Goal: Task Accomplishment & Management: Complete application form

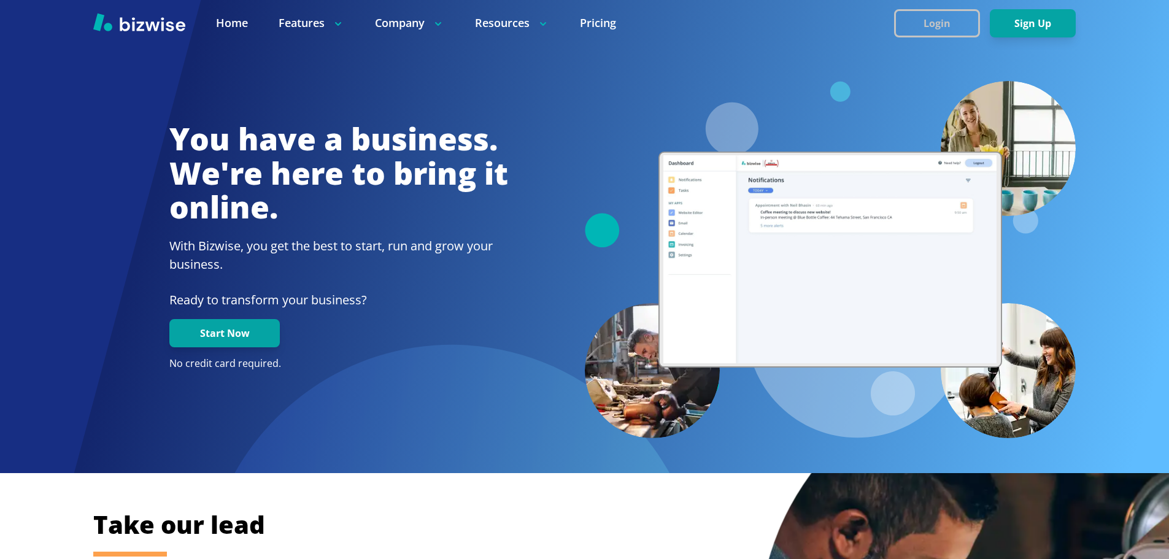
click at [976, 28] on button "Login" at bounding box center [937, 23] width 86 height 28
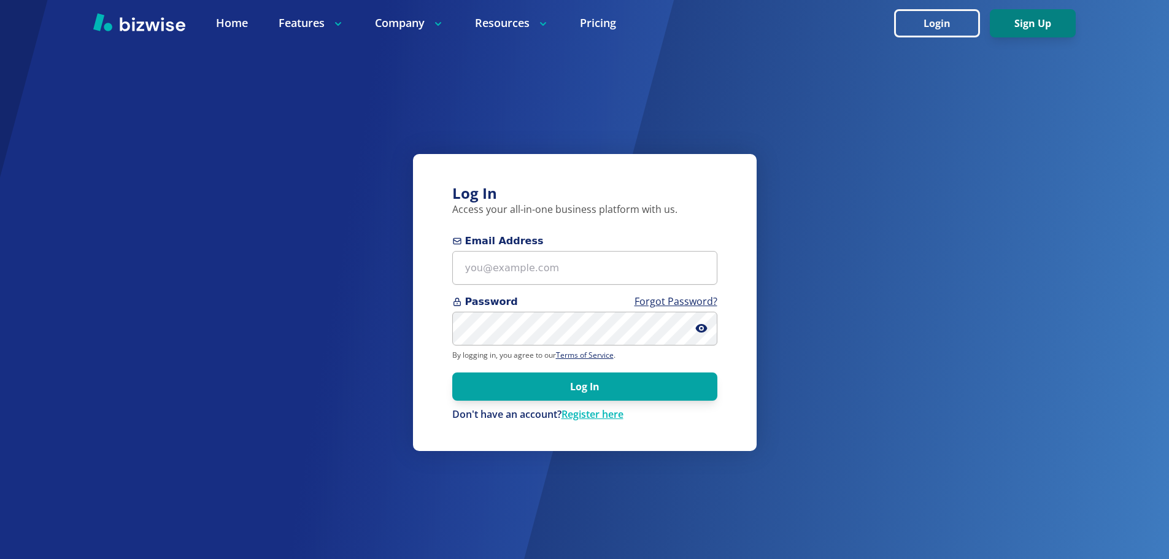
click at [1009, 25] on button "Sign Up" at bounding box center [1033, 23] width 86 height 28
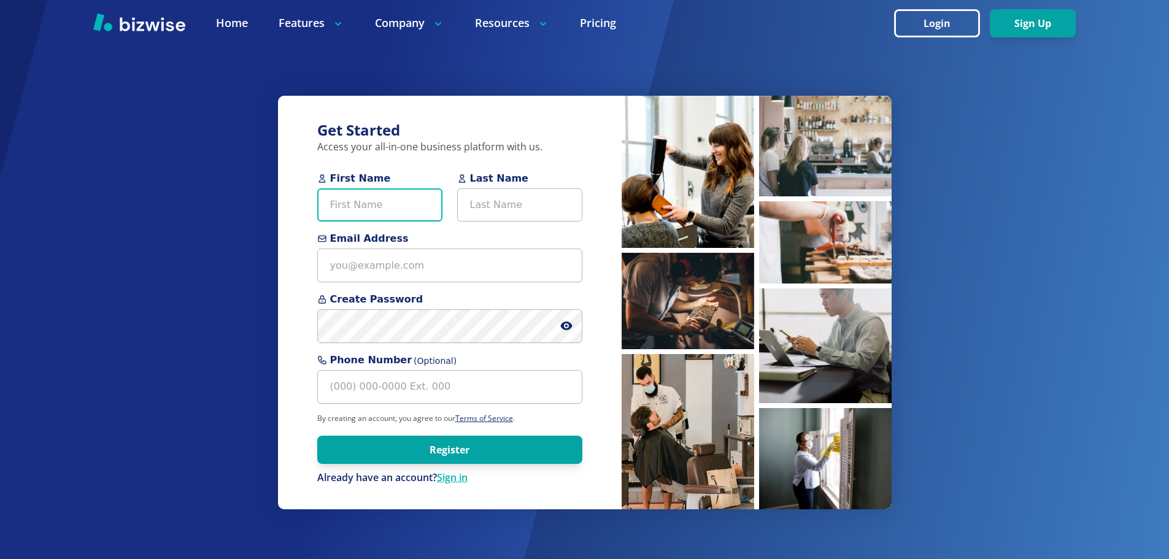
click at [364, 207] on input "First Name" at bounding box center [379, 205] width 125 height 34
type input "Venessa"
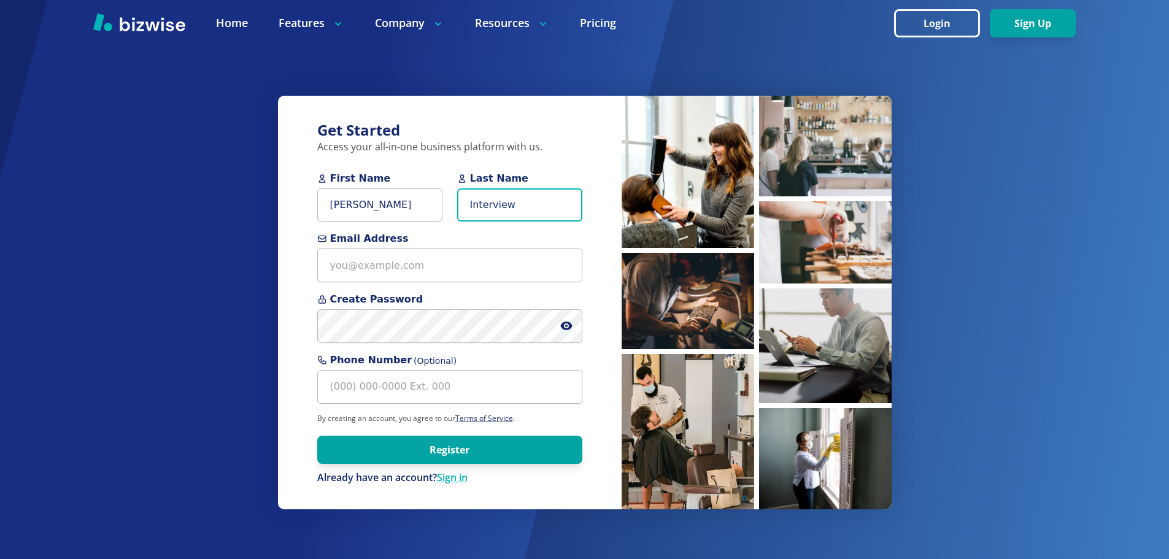
type input "Interview"
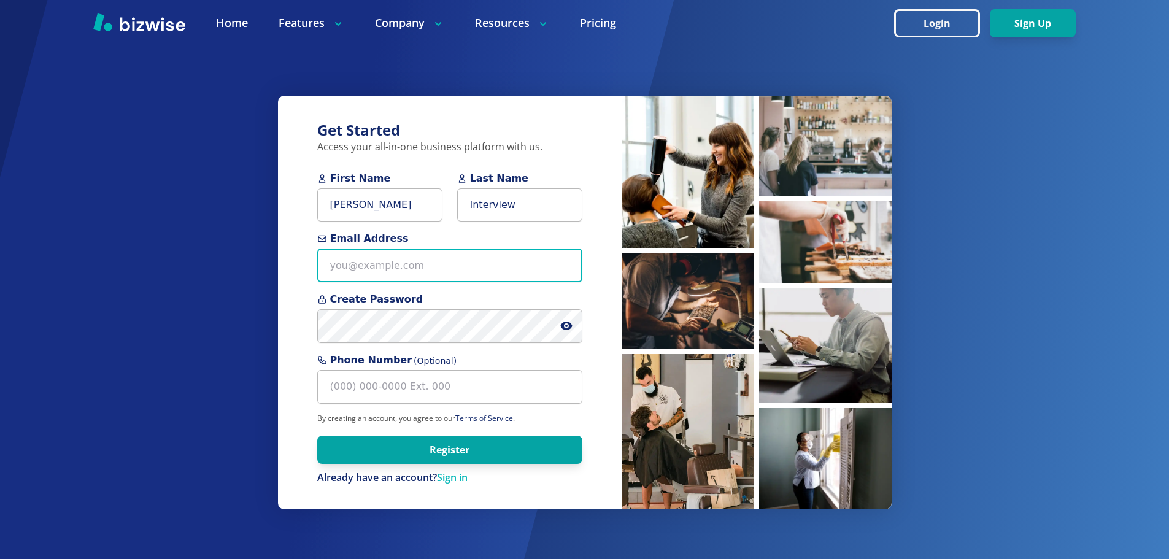
click at [504, 277] on input "Email Address" at bounding box center [449, 265] width 265 height 34
type input "venessa@interview.com"
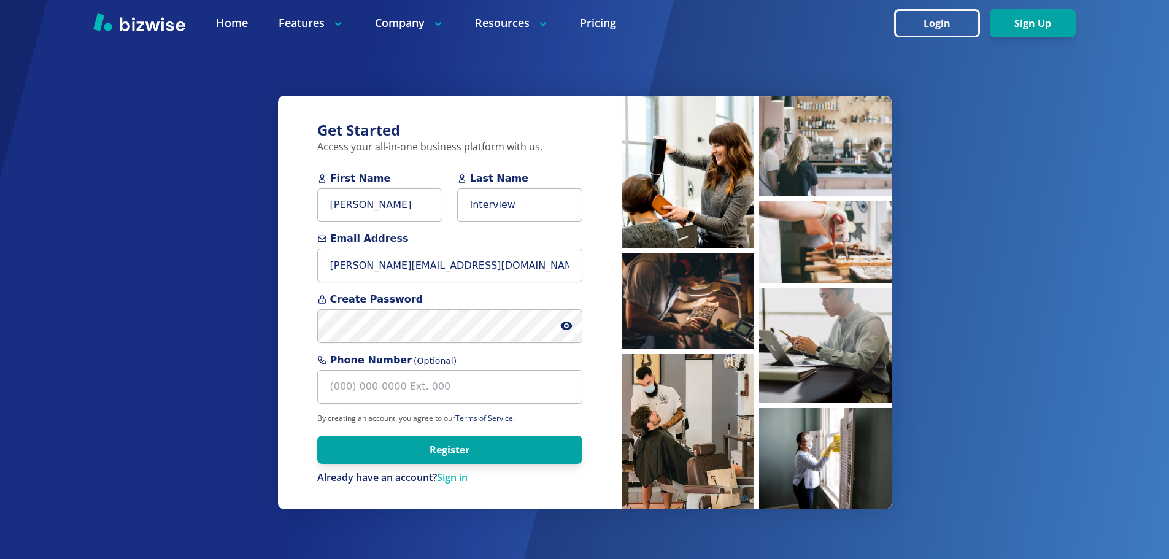
click at [577, 324] on span at bounding box center [571, 326] width 22 height 34
drag, startPoint x: 576, startPoint y: 326, endPoint x: 569, endPoint y: 327, distance: 7.4
click at [575, 326] on span at bounding box center [571, 326] width 22 height 34
click at [569, 327] on icon at bounding box center [566, 325] width 12 height 9
click at [426, 452] on button "Register" at bounding box center [449, 450] width 265 height 28
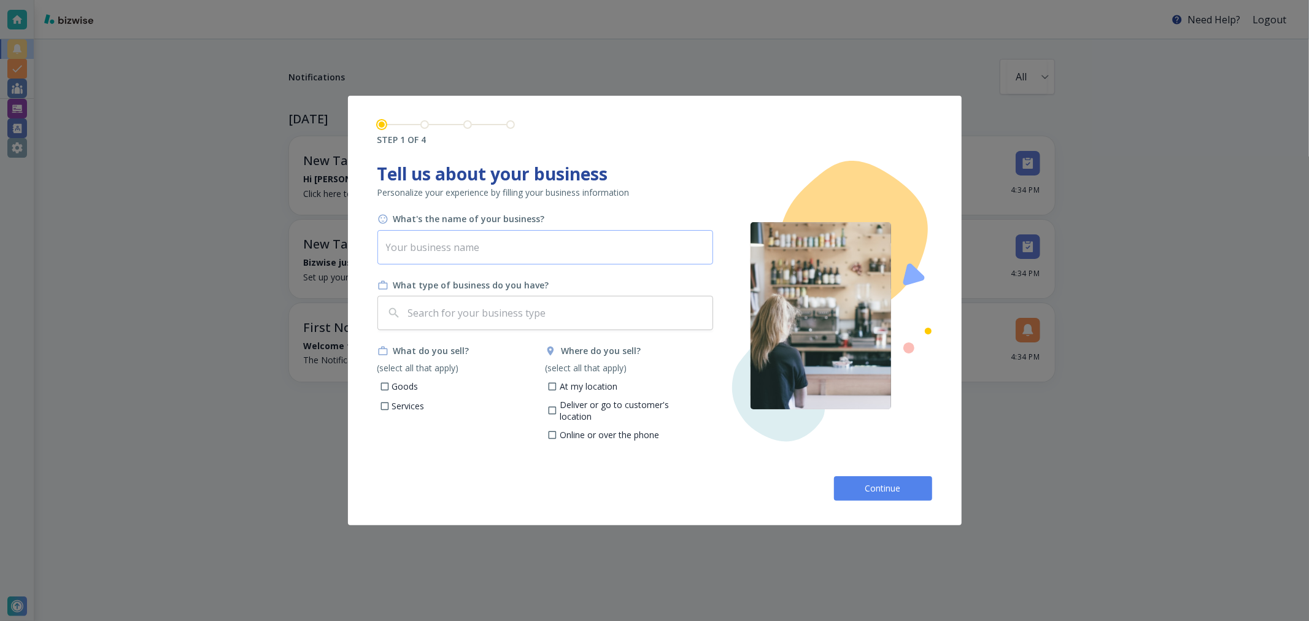
click at [467, 248] on input "text" at bounding box center [545, 247] width 336 height 34
type input "Venessa Interview"
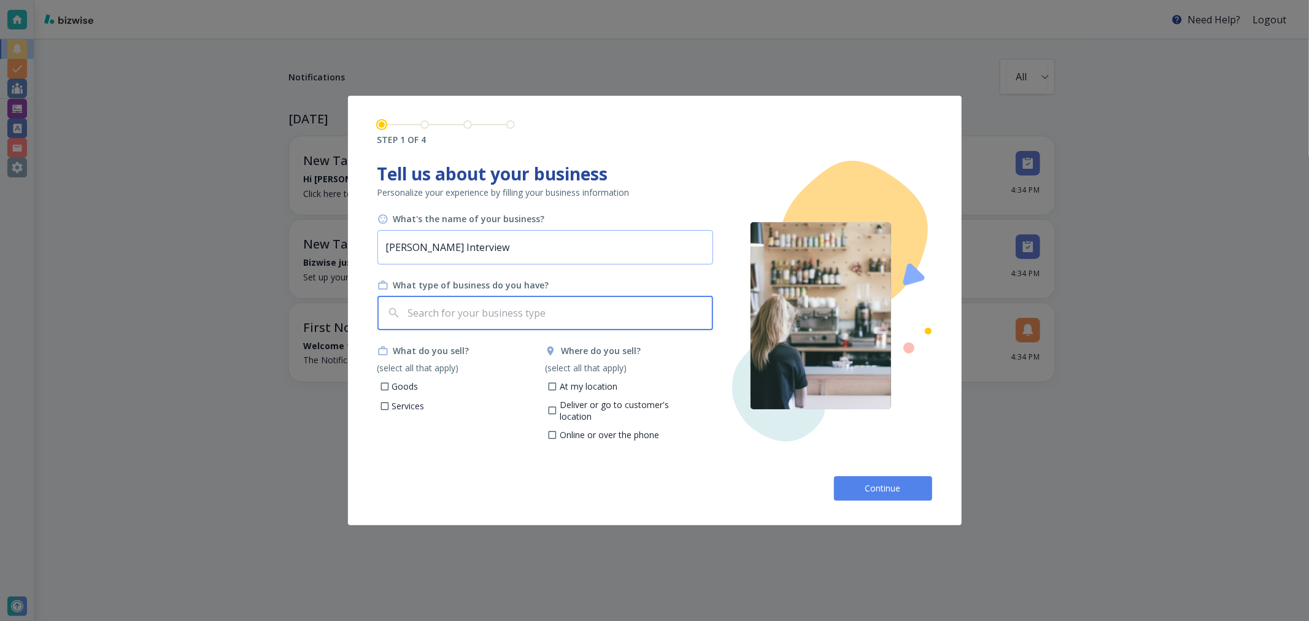
type input "a"
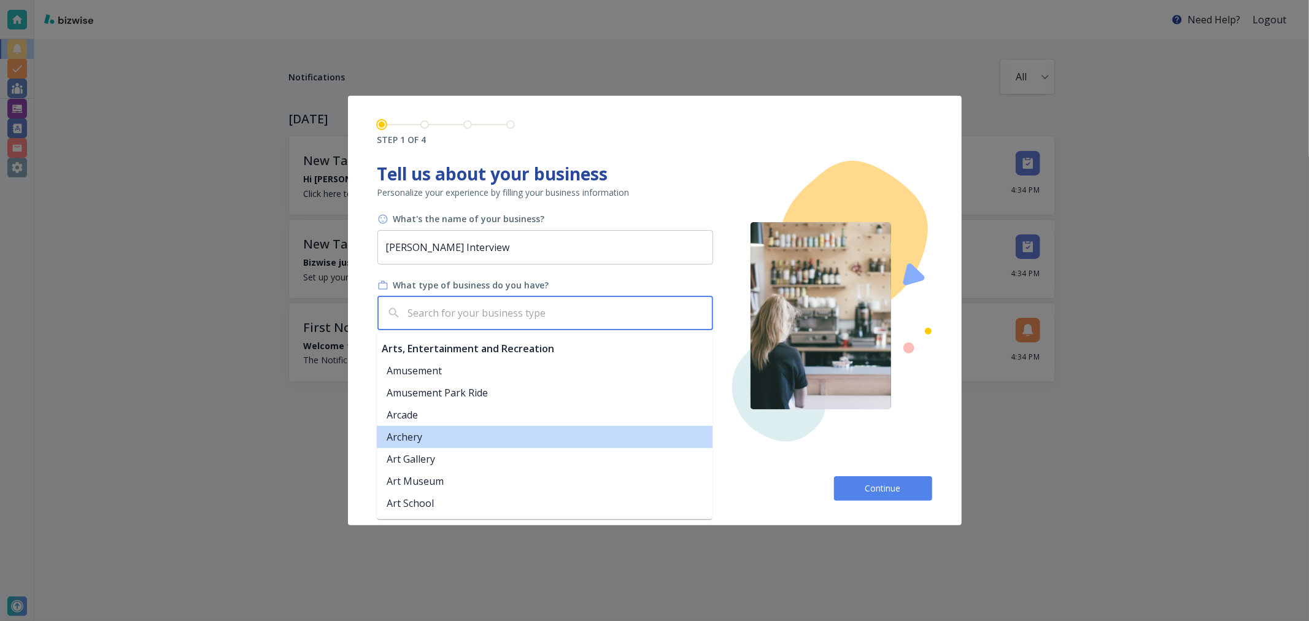
click at [421, 431] on li "Archery" at bounding box center [545, 437] width 336 height 22
type input "Archery"
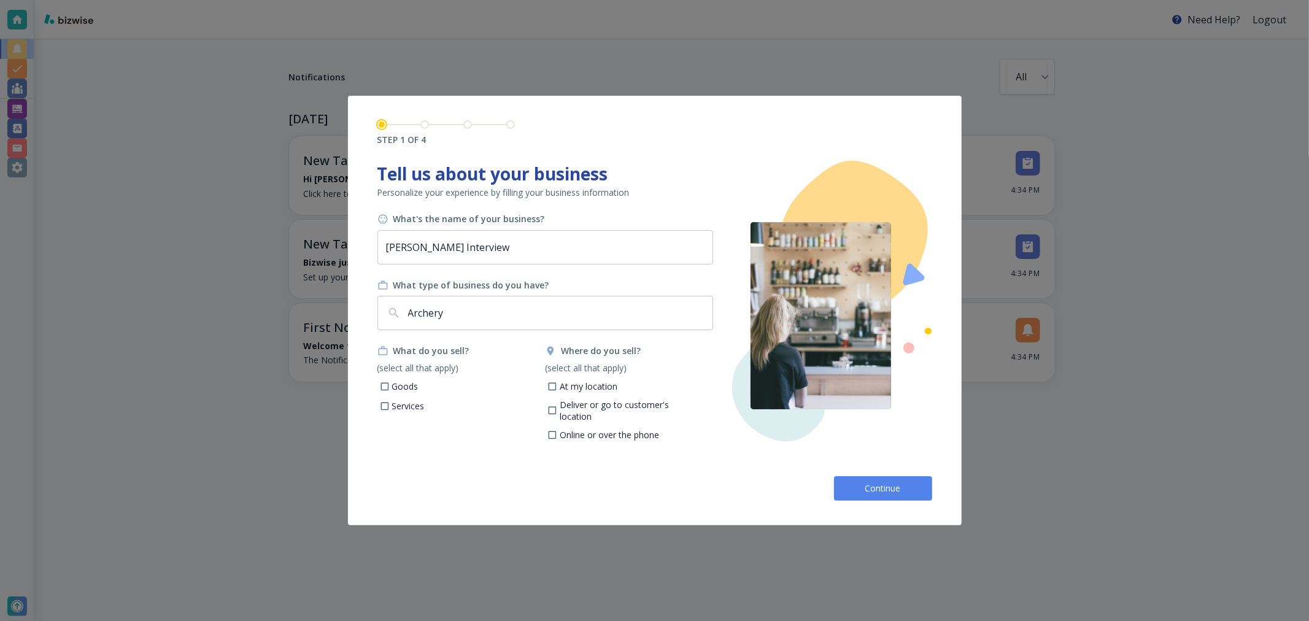
click at [412, 402] on p "Services" at bounding box center [408, 406] width 33 height 12
click at [390, 402] on input "Services" at bounding box center [384, 407] width 10 height 10
checkbox input "true"
click at [590, 399] on p "Deliver or go to customer's location" at bounding box center [632, 411] width 144 height 24
click at [558, 407] on input "Deliver or go to customer's location" at bounding box center [552, 412] width 10 height 10
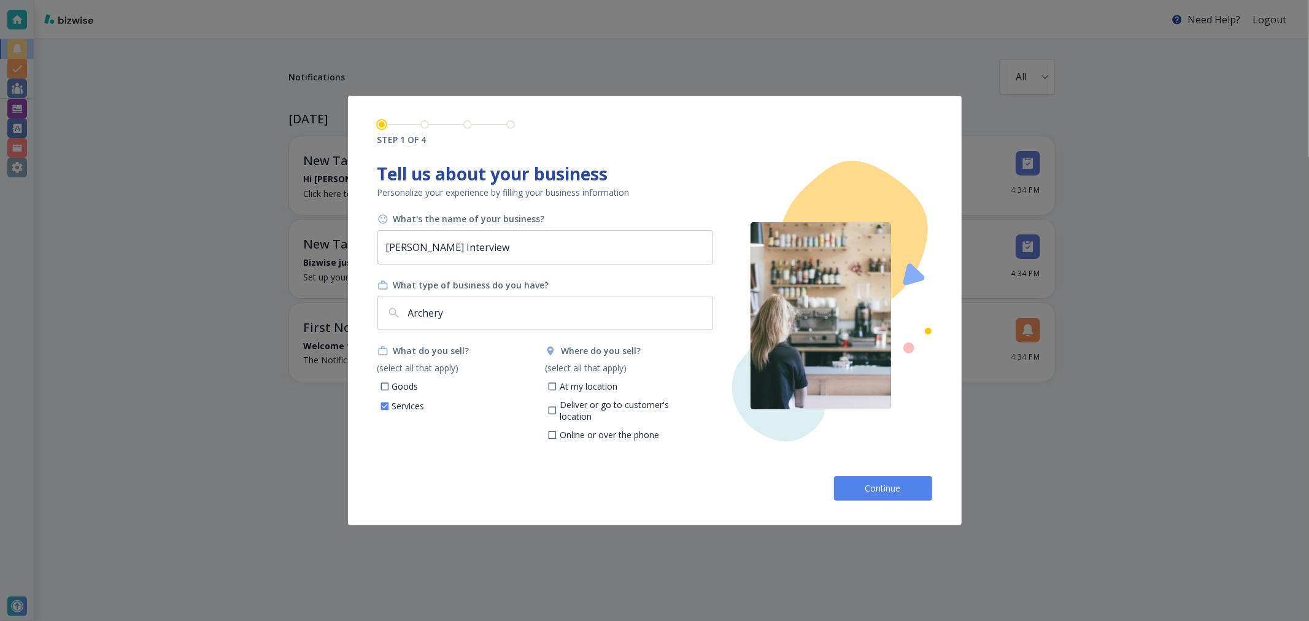
checkbox input "true"
click at [850, 474] on div "Continue" at bounding box center [654, 483] width 555 height 34
click at [861, 488] on button "Continue" at bounding box center [883, 488] width 98 height 25
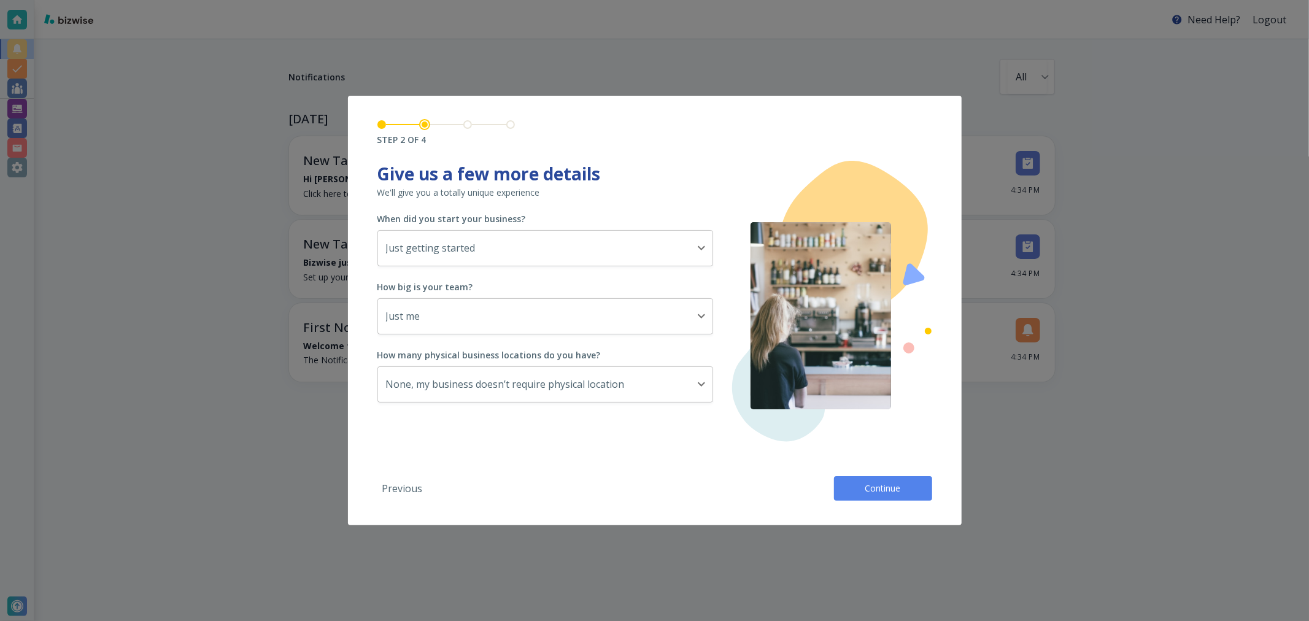
click at [883, 482] on span "Continue" at bounding box center [882, 488] width 39 height 12
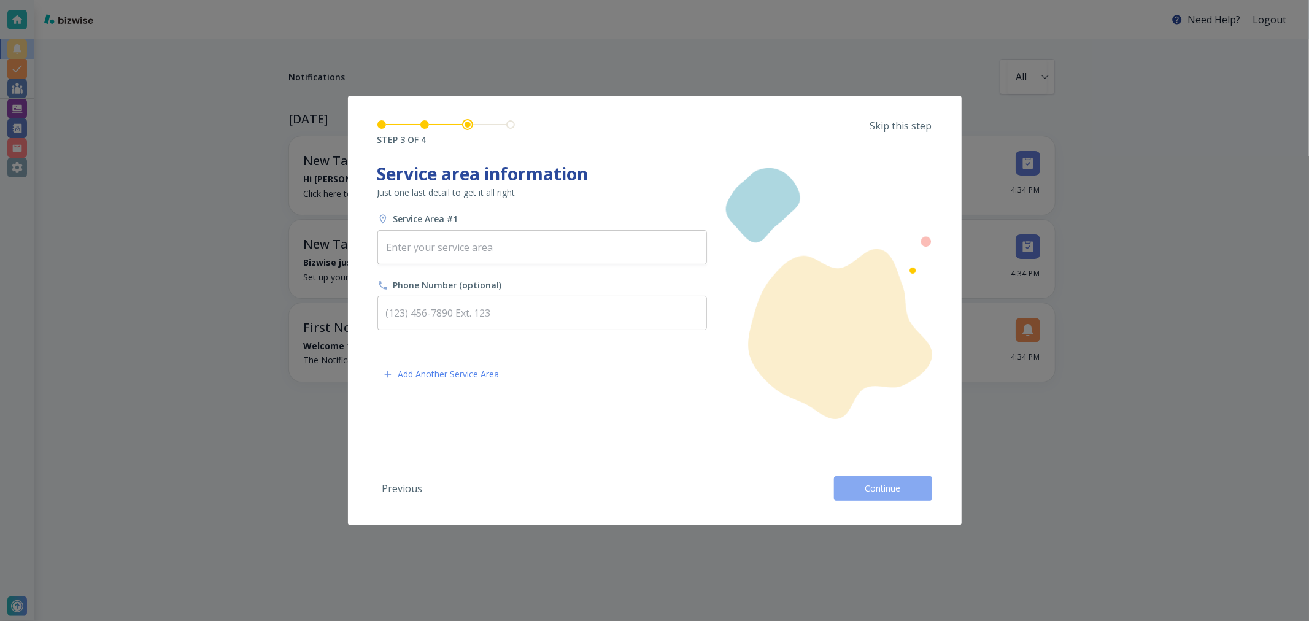
click at [883, 482] on span "Continue" at bounding box center [882, 488] width 39 height 12
click at [883, 482] on div "Previous Continue" at bounding box center [654, 483] width 555 height 34
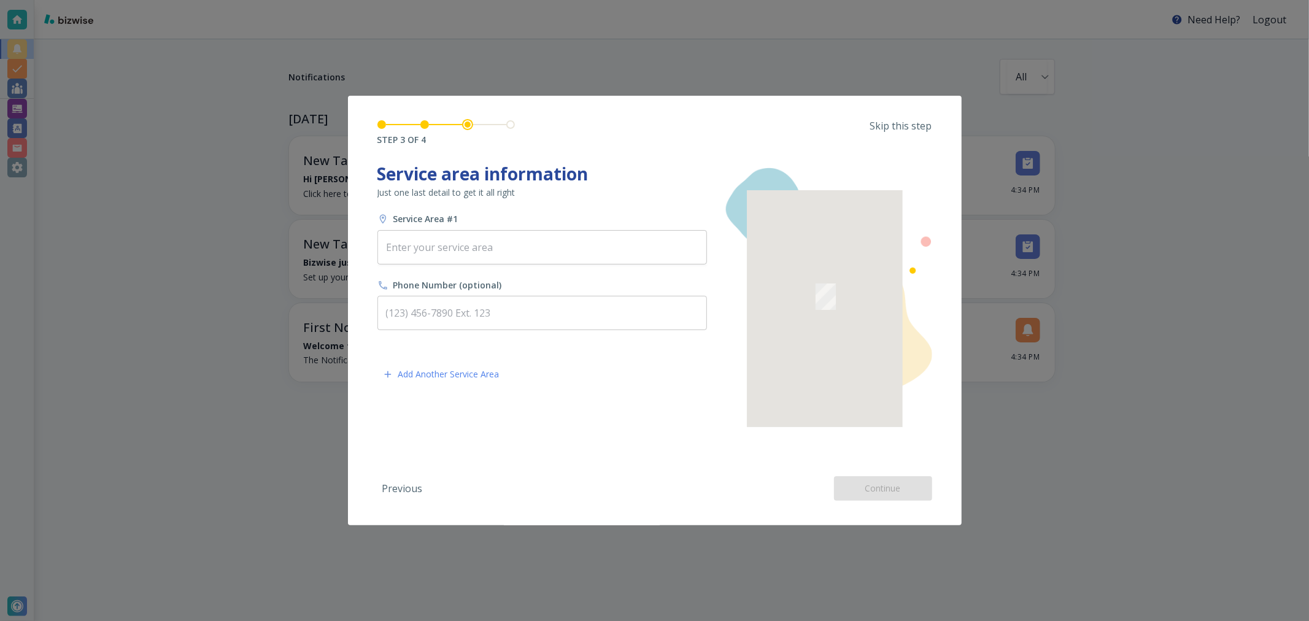
click at [883, 482] on div "Previous Continue" at bounding box center [654, 483] width 555 height 34
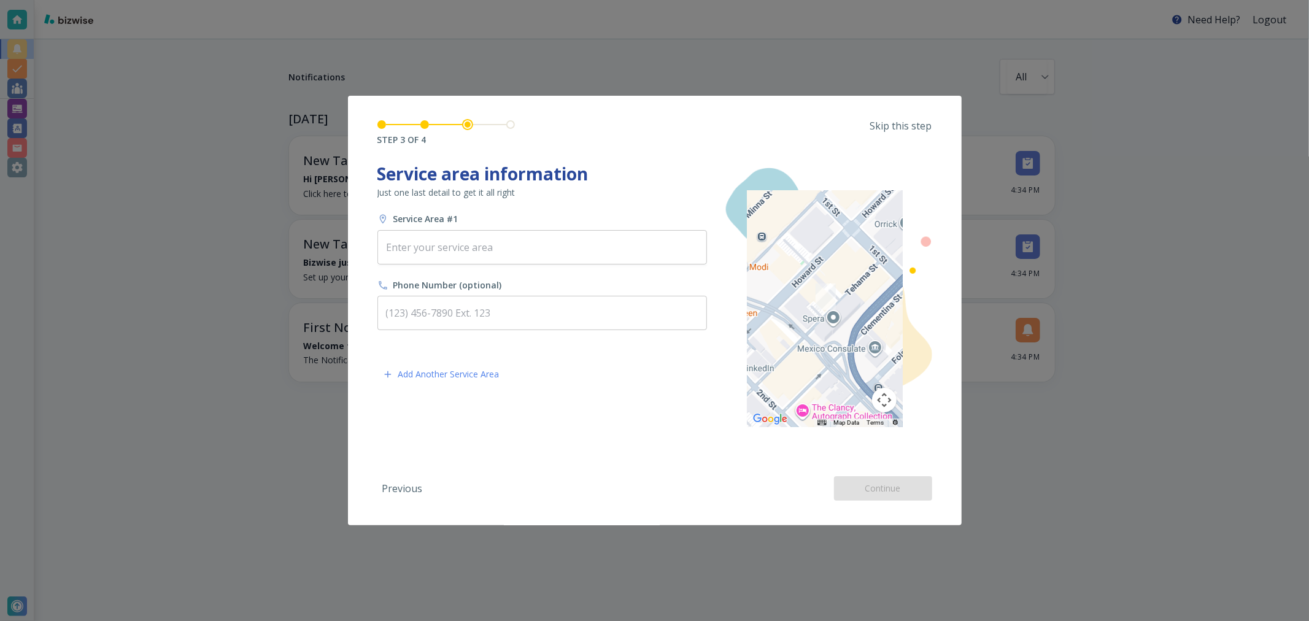
click at [881, 487] on div "Previous Continue" at bounding box center [654, 483] width 555 height 34
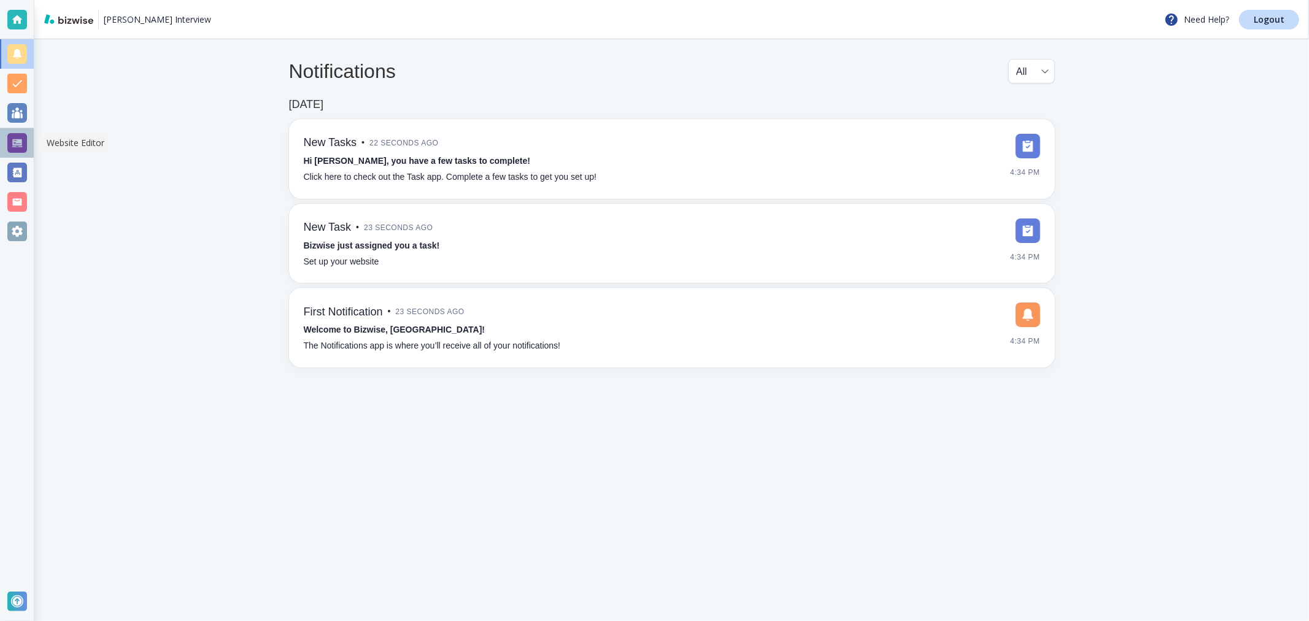
click at [14, 148] on div at bounding box center [17, 143] width 20 height 20
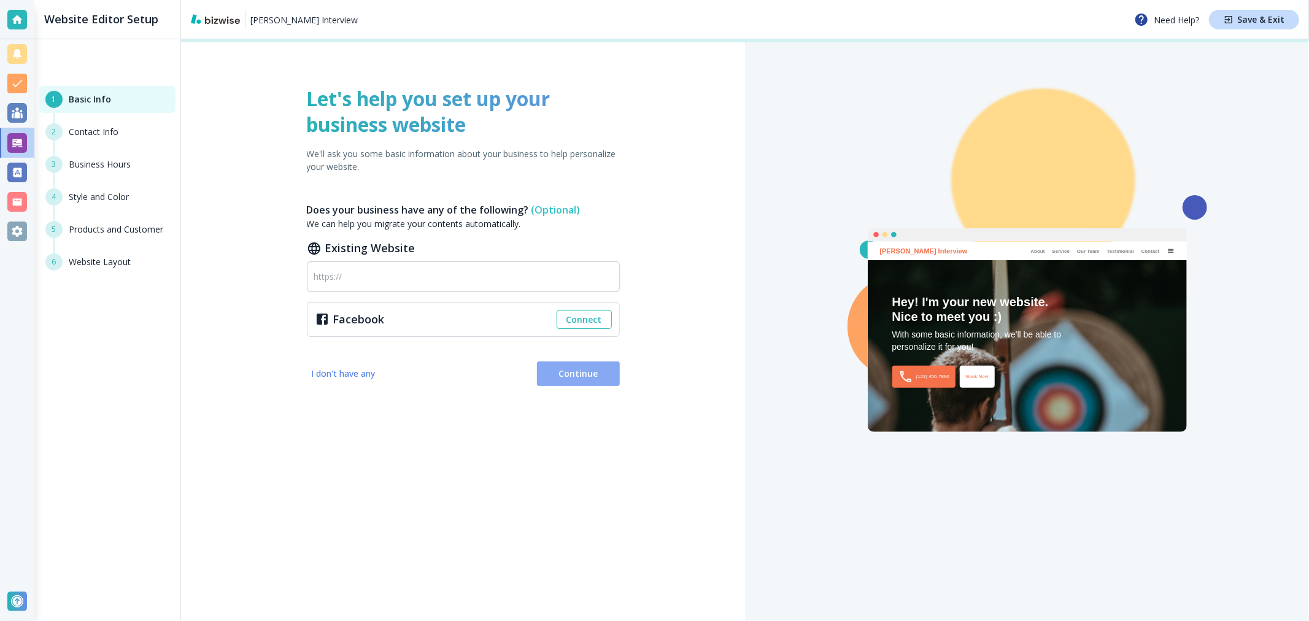
click at [560, 362] on button "Continue" at bounding box center [578, 373] width 83 height 25
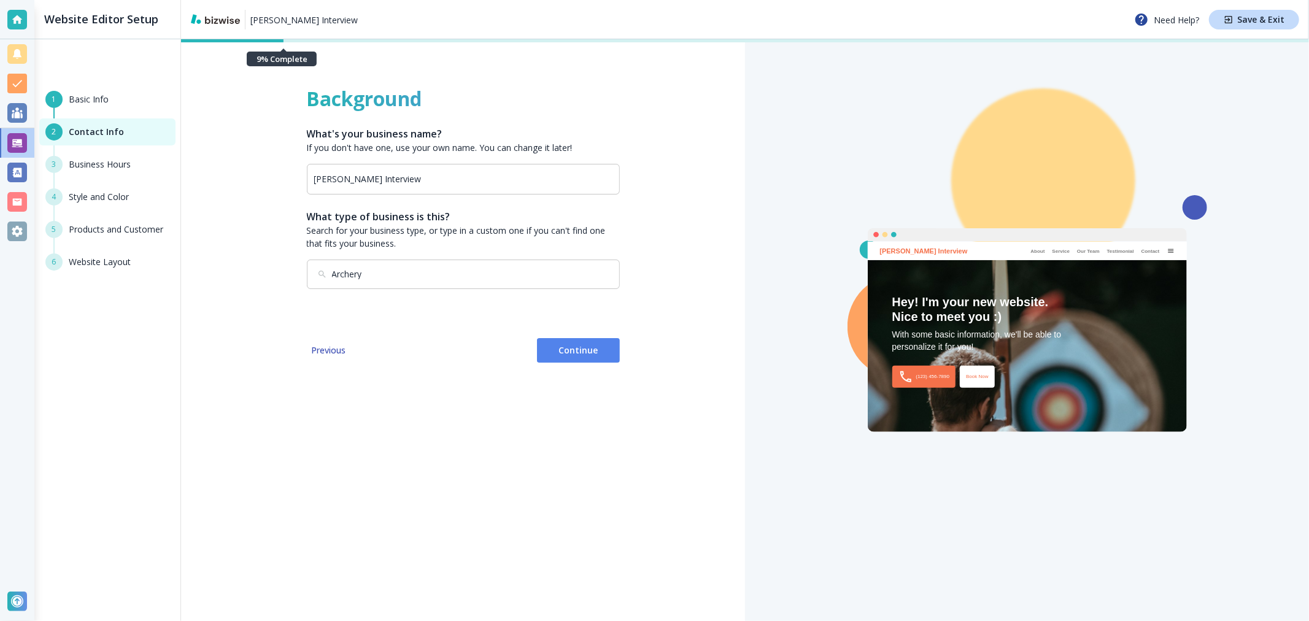
click at [569, 342] on button "Continue" at bounding box center [578, 350] width 83 height 25
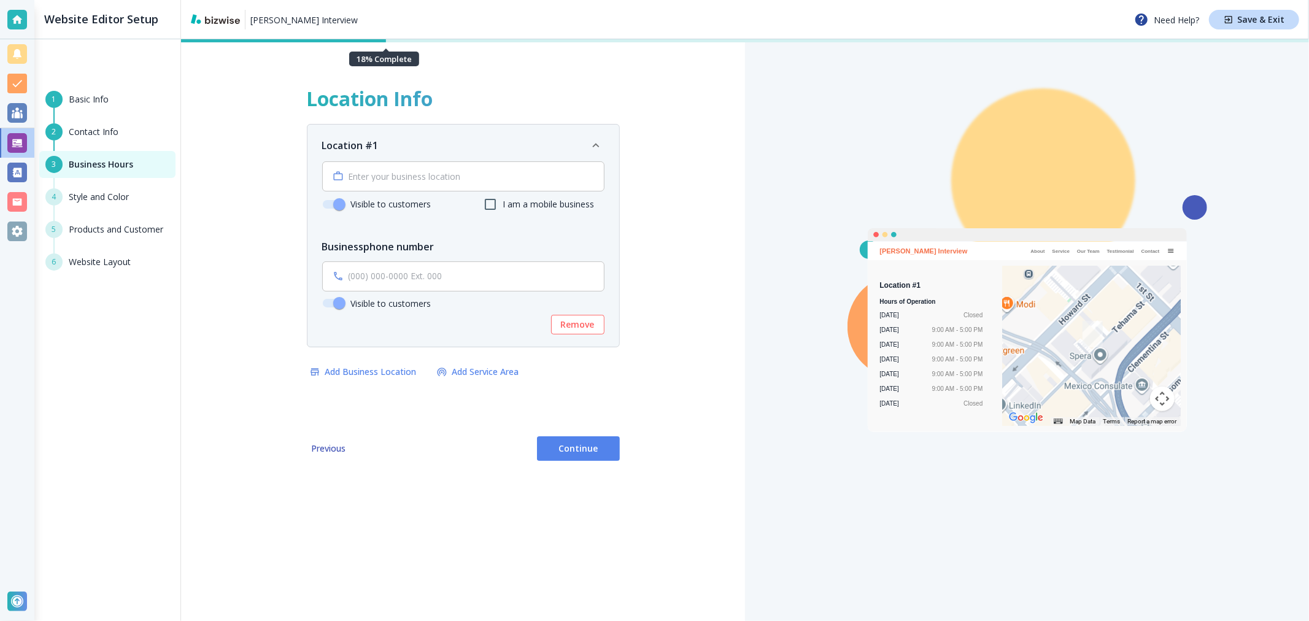
click at [339, 304] on input "Visible to customers" at bounding box center [339, 302] width 70 height 23
checkbox input "false"
click at [339, 204] on input "Visible to customers" at bounding box center [339, 204] width 70 height 23
checkbox input "false"
click at [566, 452] on span "Continue" at bounding box center [578, 448] width 63 height 12
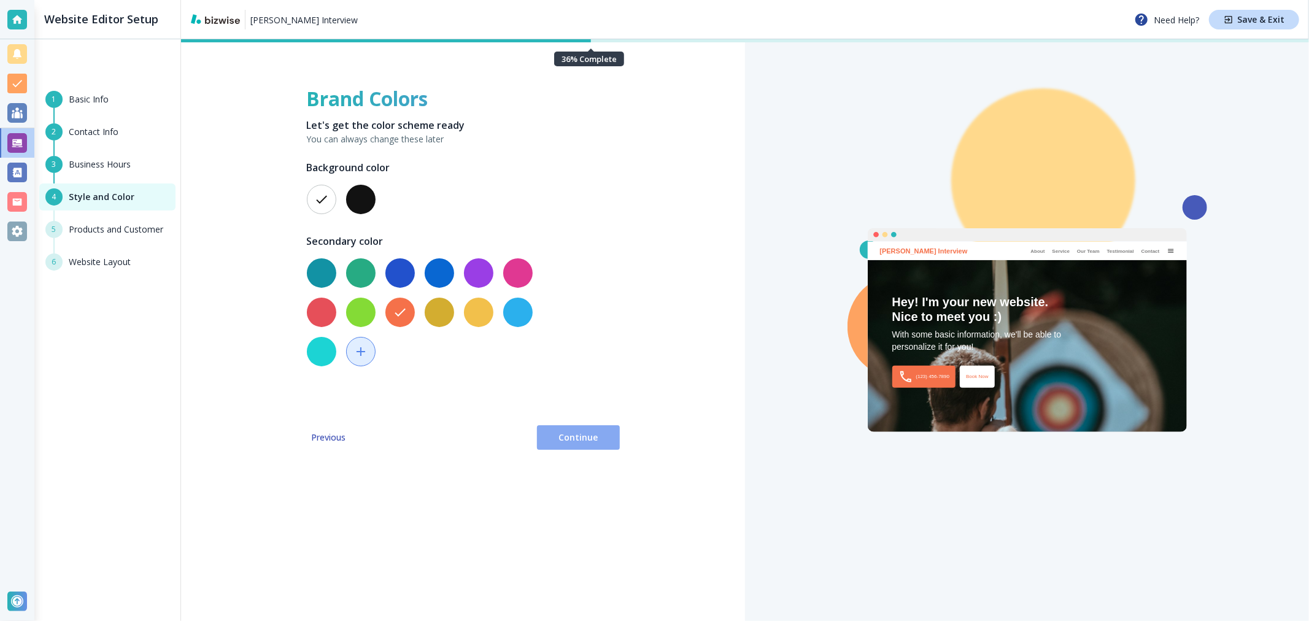
click at [548, 434] on span "Continue" at bounding box center [578, 437] width 63 height 12
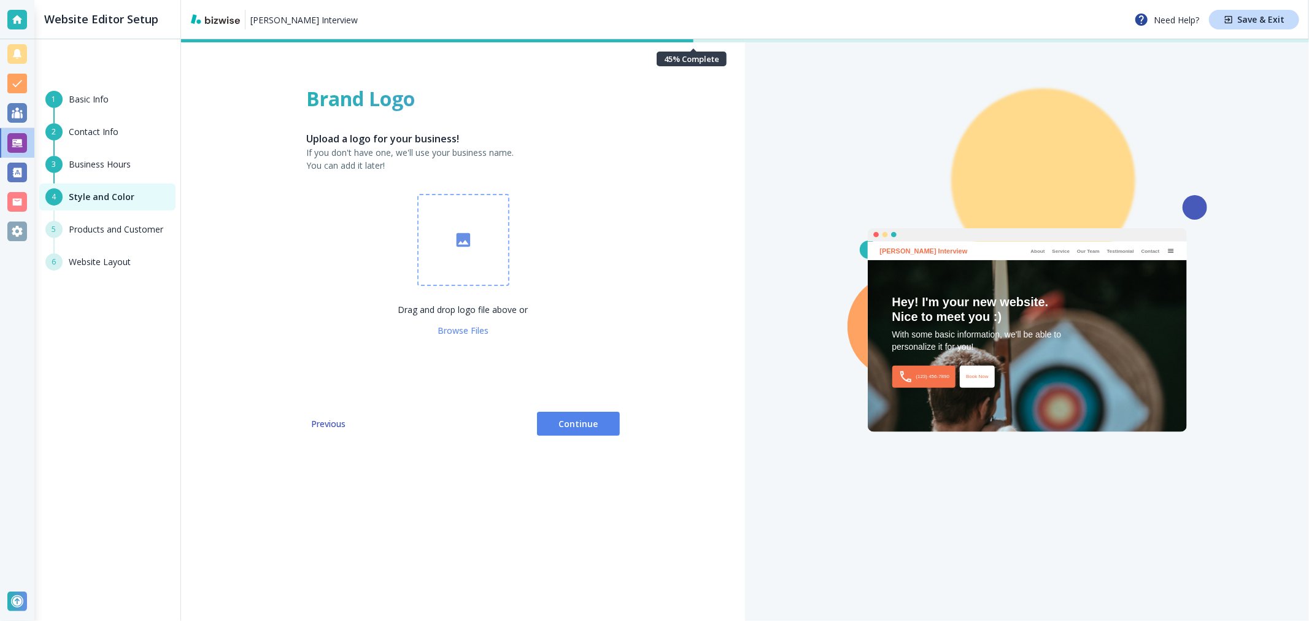
click at [577, 423] on span "Continue" at bounding box center [578, 424] width 63 height 12
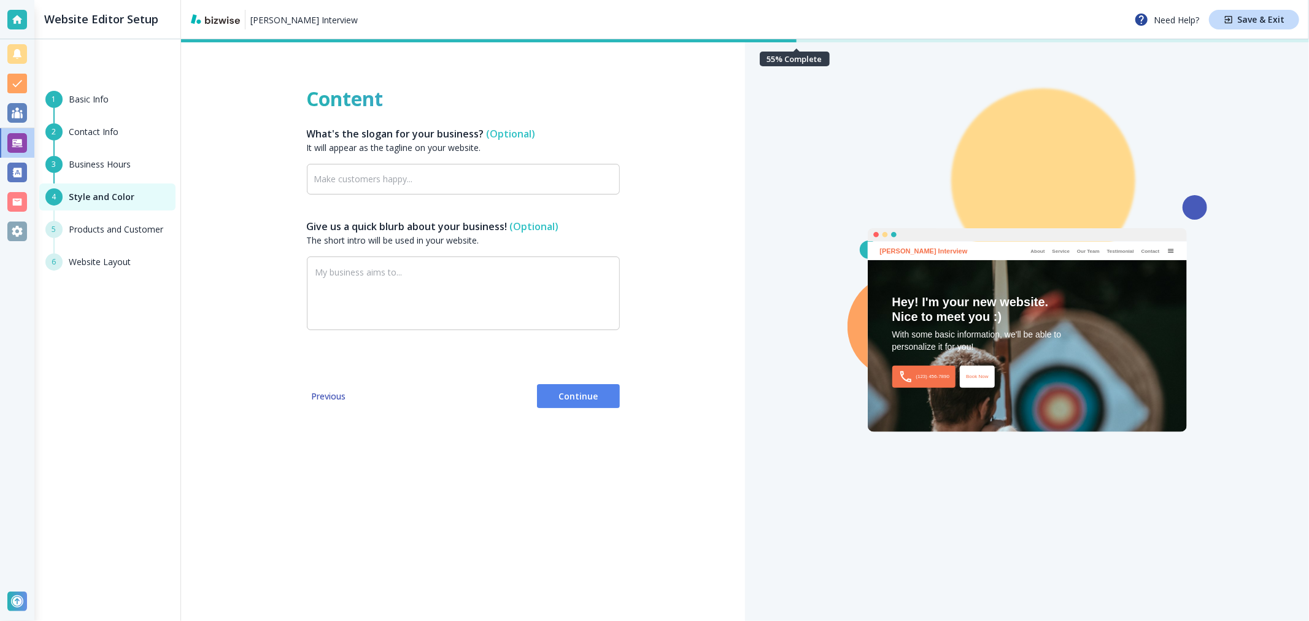
click at [564, 399] on span "Continue" at bounding box center [578, 396] width 63 height 12
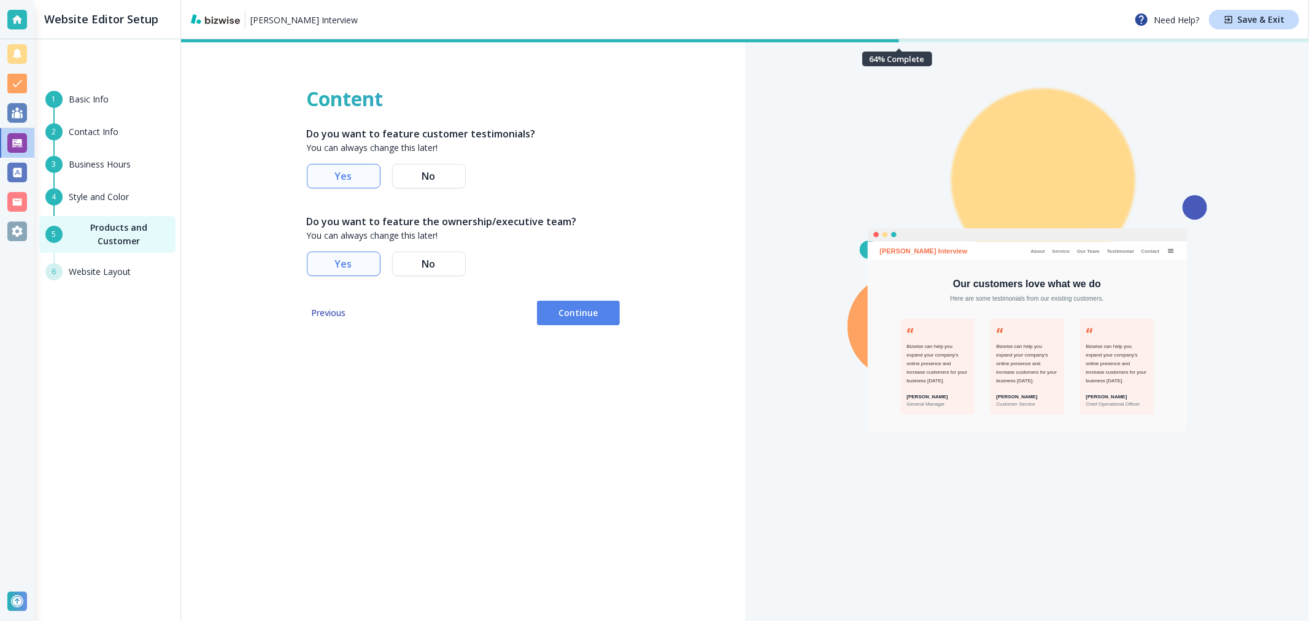
click at [456, 183] on button "No" at bounding box center [429, 176] width 74 height 25
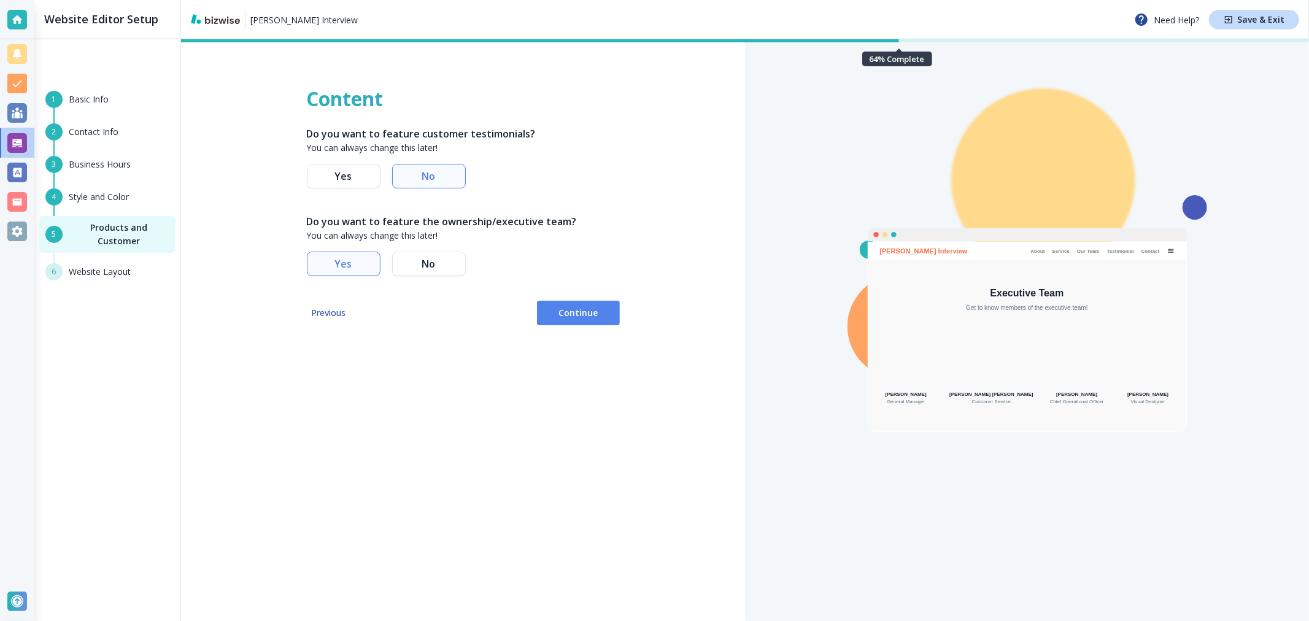
click at [446, 290] on div "Content Do you want to feature customer testimonials? You can always change thi…" at bounding box center [463, 188] width 313 height 205
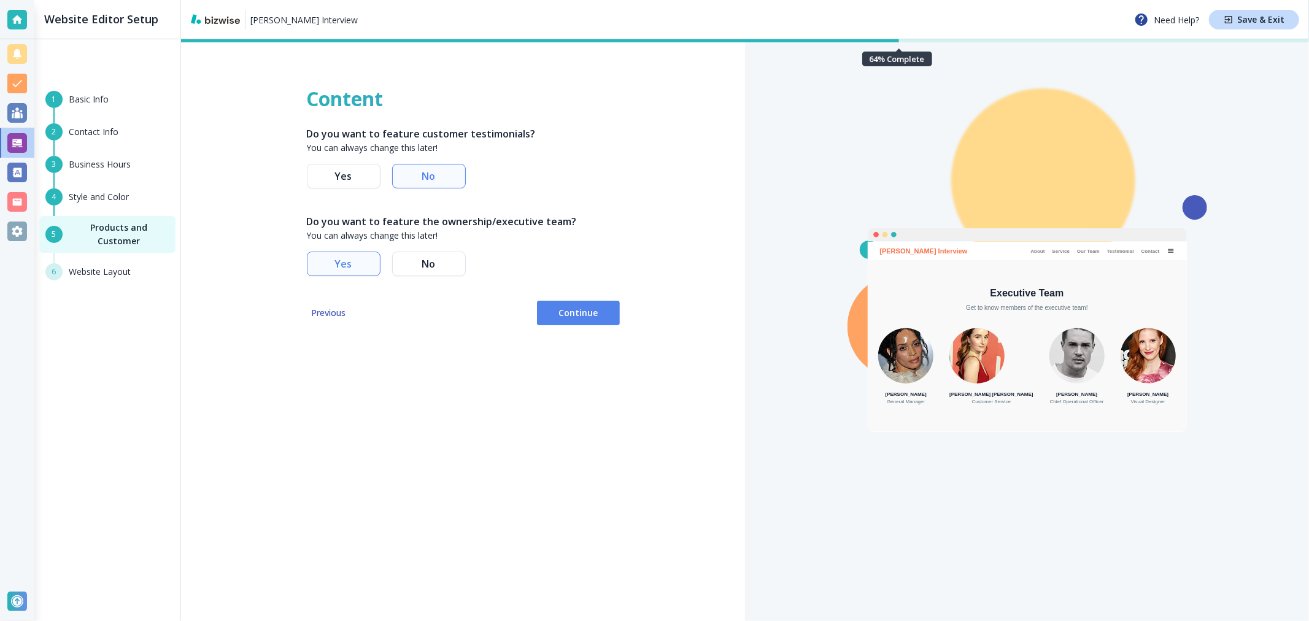
click at [421, 248] on div "Do you want to feature the ownership/executive team? You can always change this…" at bounding box center [463, 245] width 313 height 62
drag, startPoint x: 437, startPoint y: 266, endPoint x: 470, endPoint y: 267, distance: 32.5
click at [438, 266] on button "No" at bounding box center [429, 264] width 74 height 25
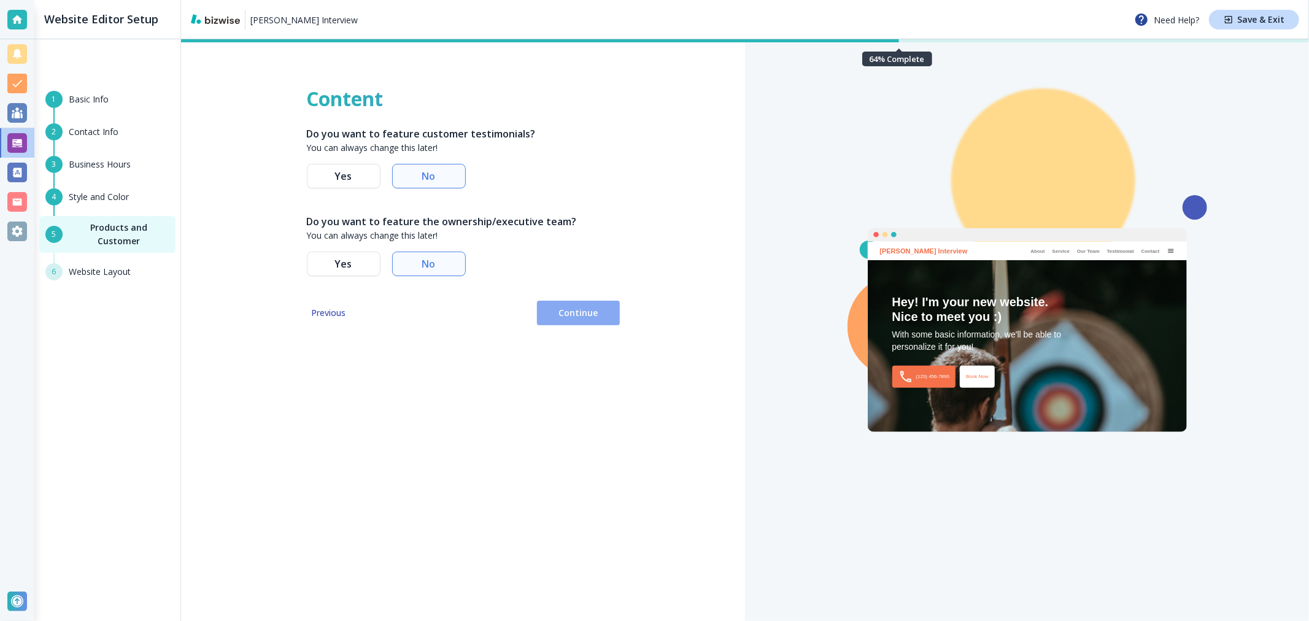
click at [597, 317] on span "Continue" at bounding box center [578, 313] width 63 height 12
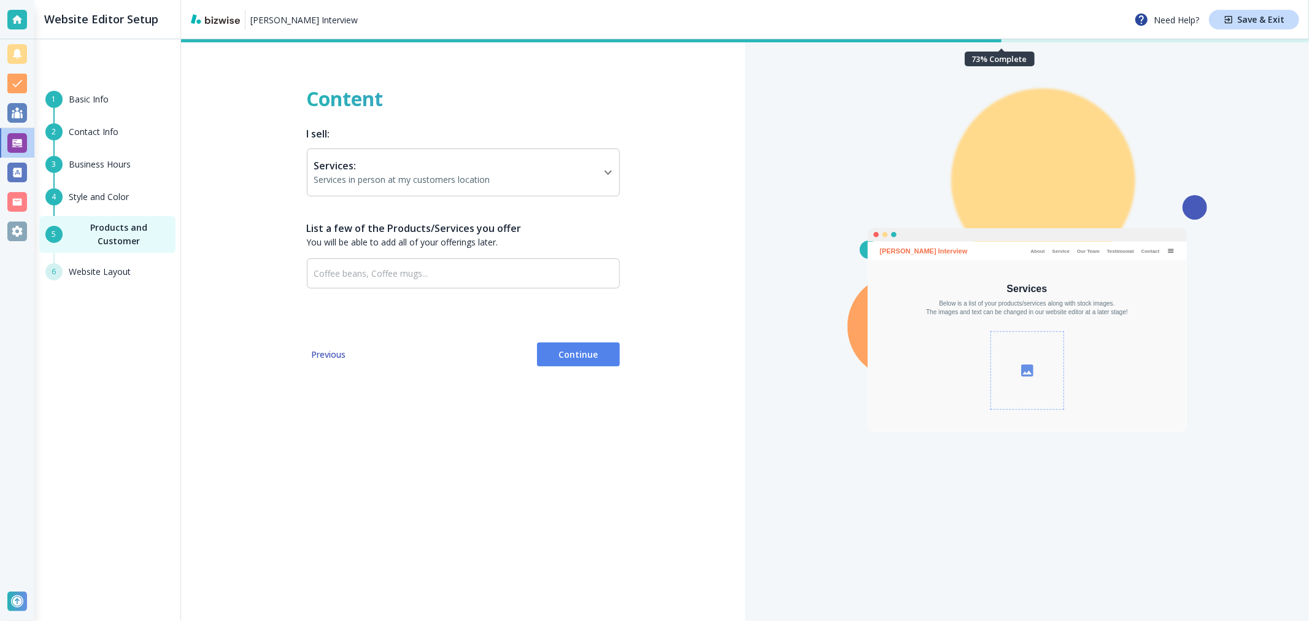
click at [583, 353] on span "Continue" at bounding box center [578, 354] width 63 height 12
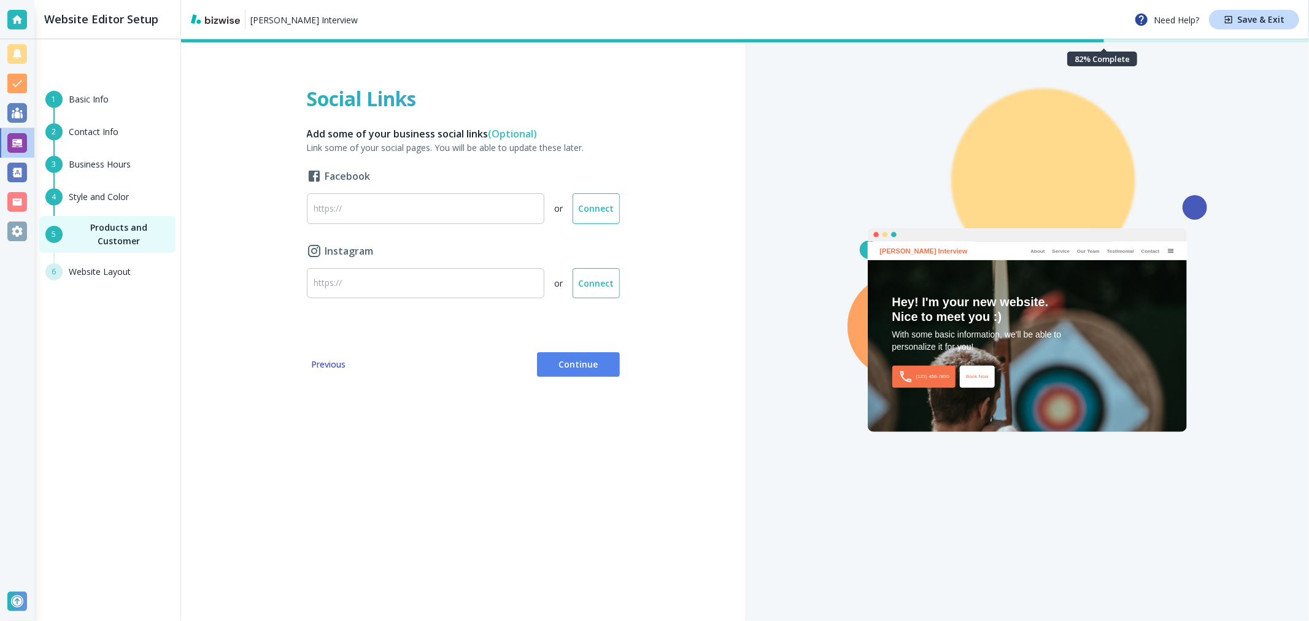
click at [590, 370] on span "Continue" at bounding box center [578, 364] width 63 height 12
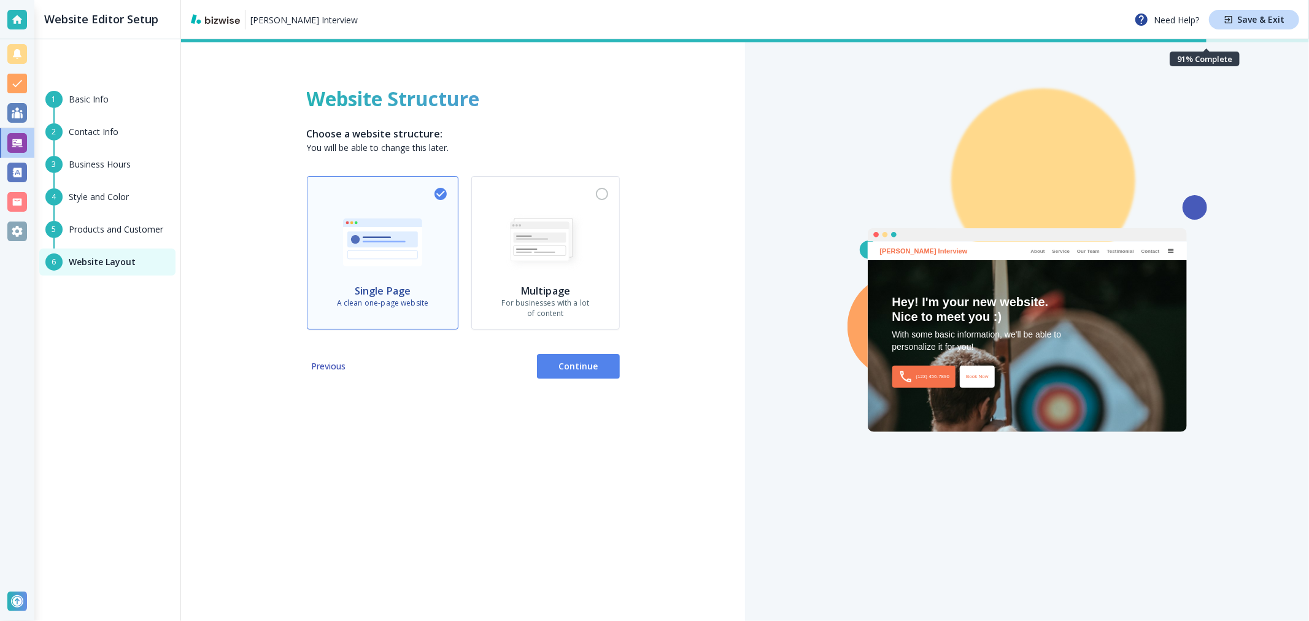
click at [590, 370] on span "Continue" at bounding box center [578, 366] width 63 height 12
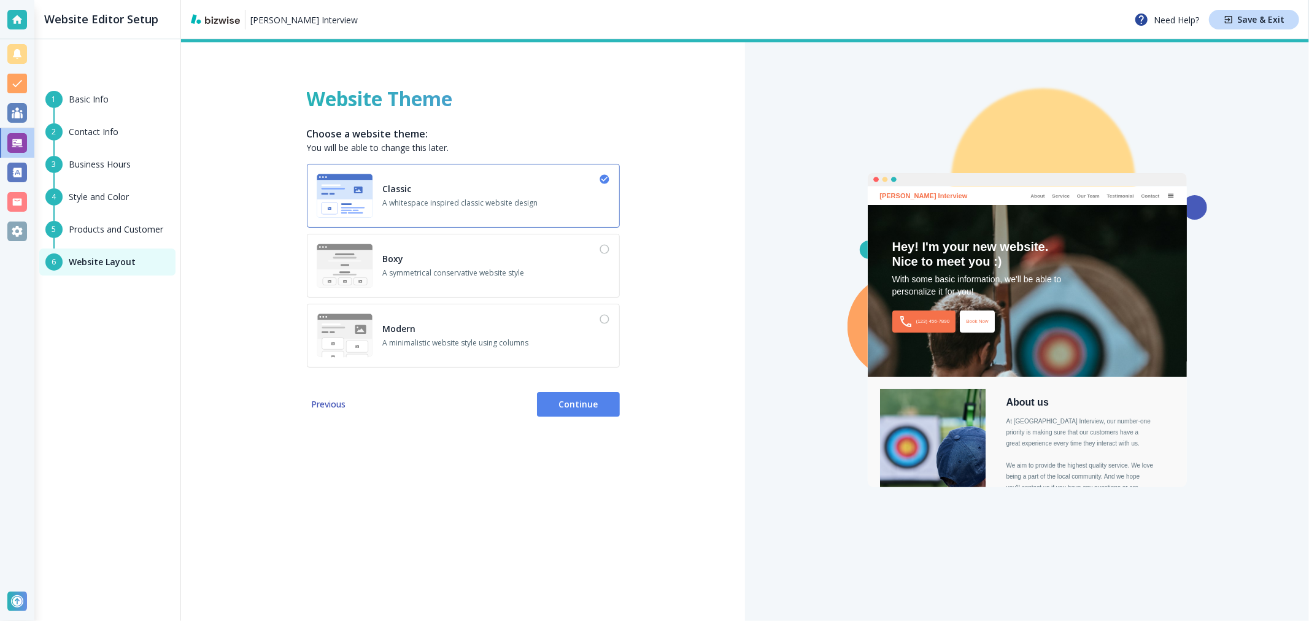
click at [479, 248] on div "Boxy A symmetrical conservative website style" at bounding box center [454, 266] width 142 height 44
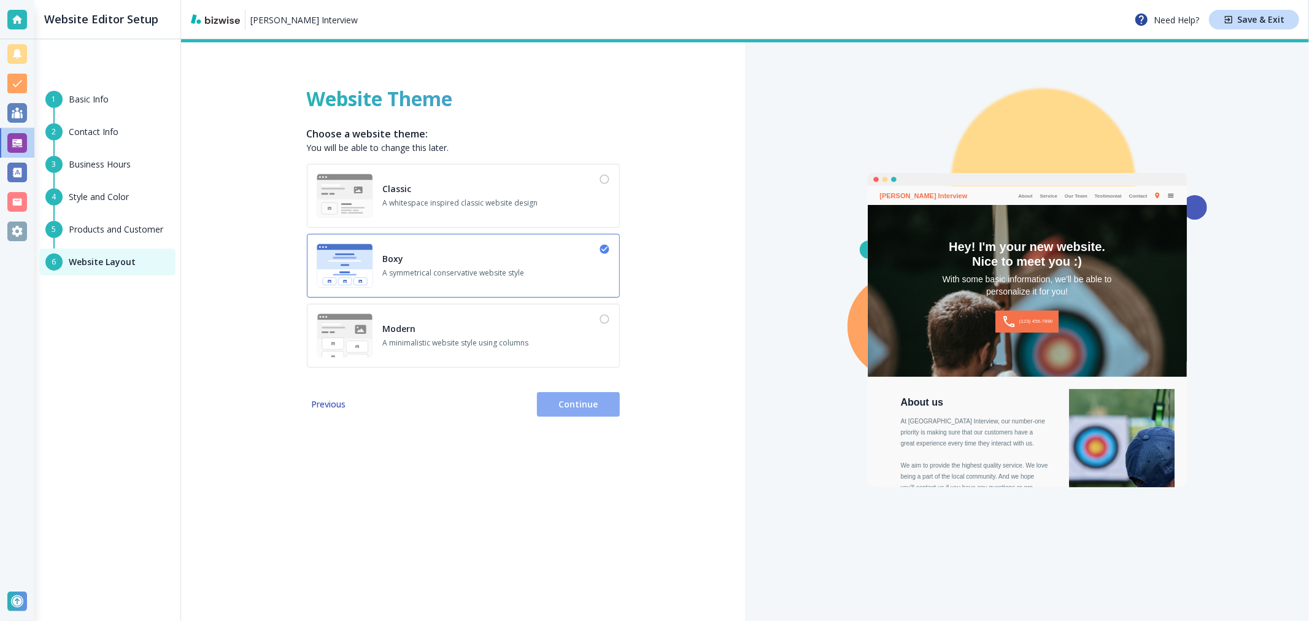
click at [578, 399] on span "Continue" at bounding box center [578, 404] width 63 height 12
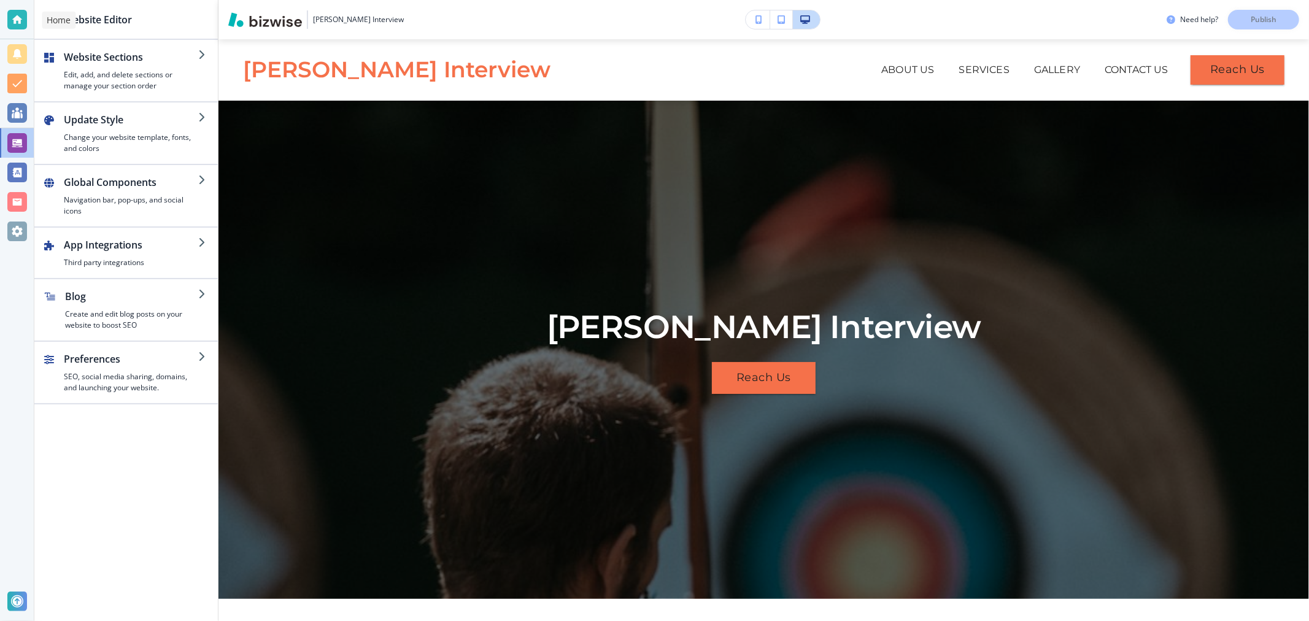
drag, startPoint x: 23, startPoint y: 28, endPoint x: 44, endPoint y: 28, distance: 20.9
click at [23, 28] on div at bounding box center [17, 20] width 20 height 20
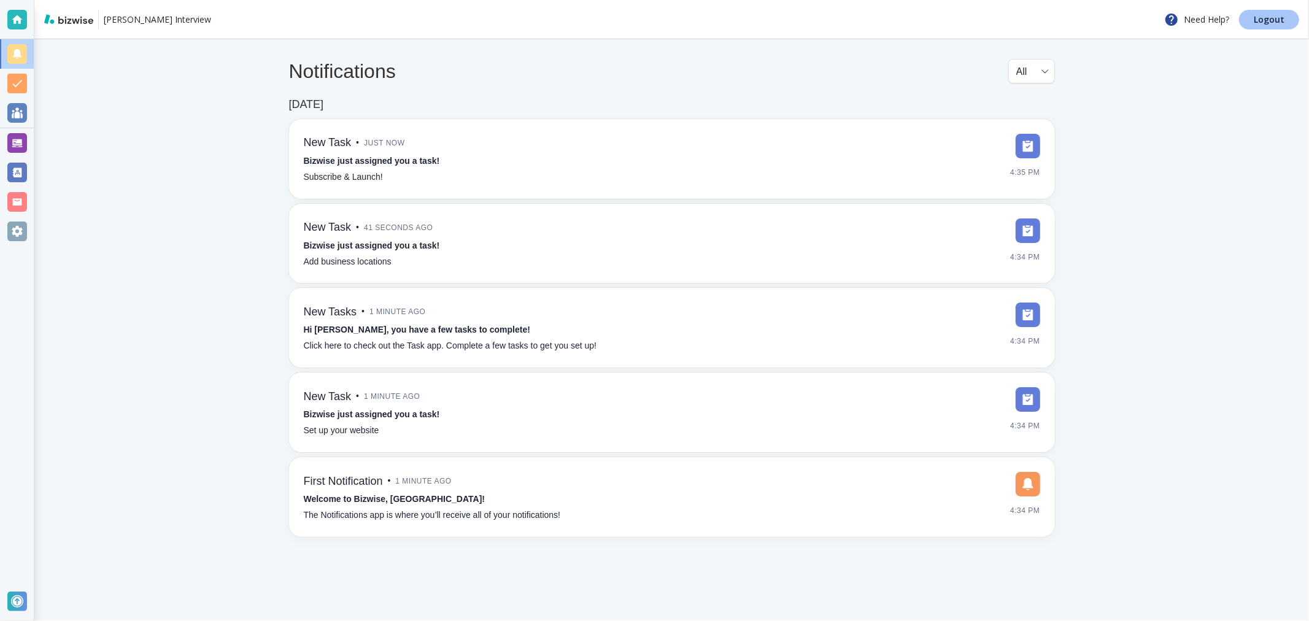
click at [1276, 20] on p "Logout" at bounding box center [1268, 19] width 31 height 9
